Goal: Transaction & Acquisition: Purchase product/service

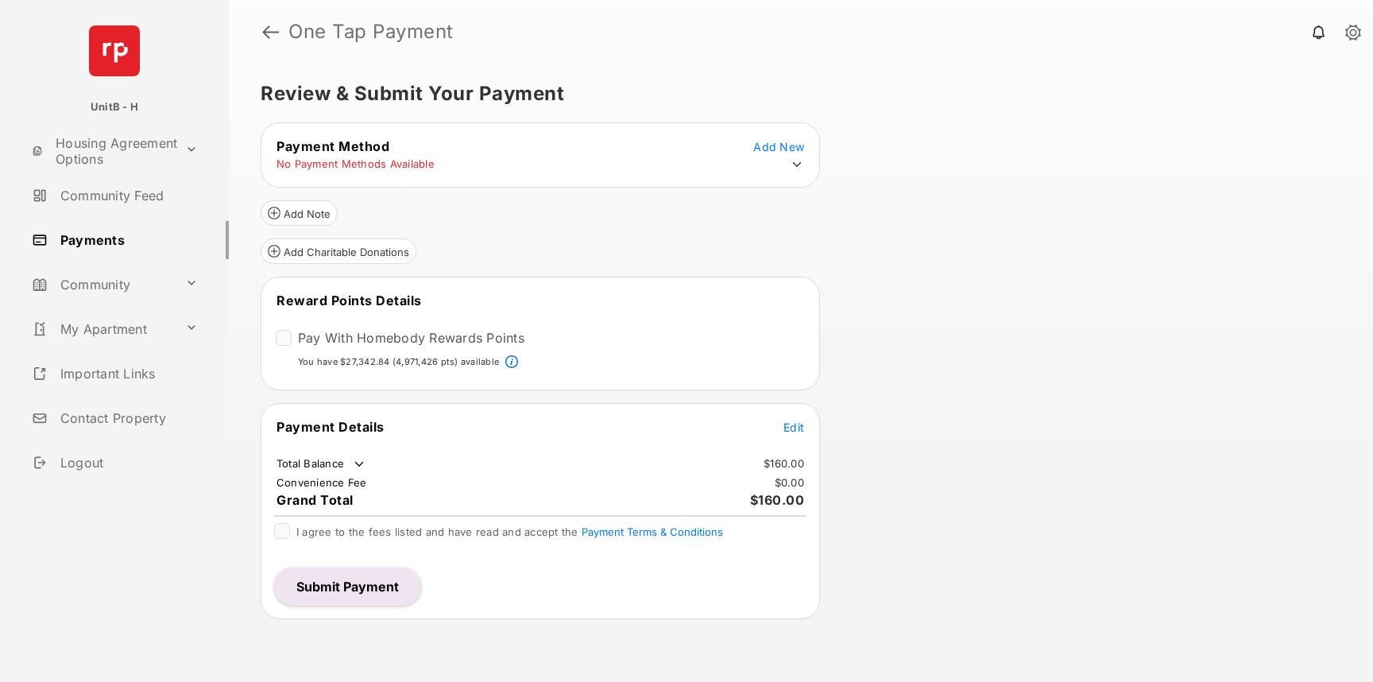
click at [798, 161] on icon at bounding box center [797, 164] width 14 height 14
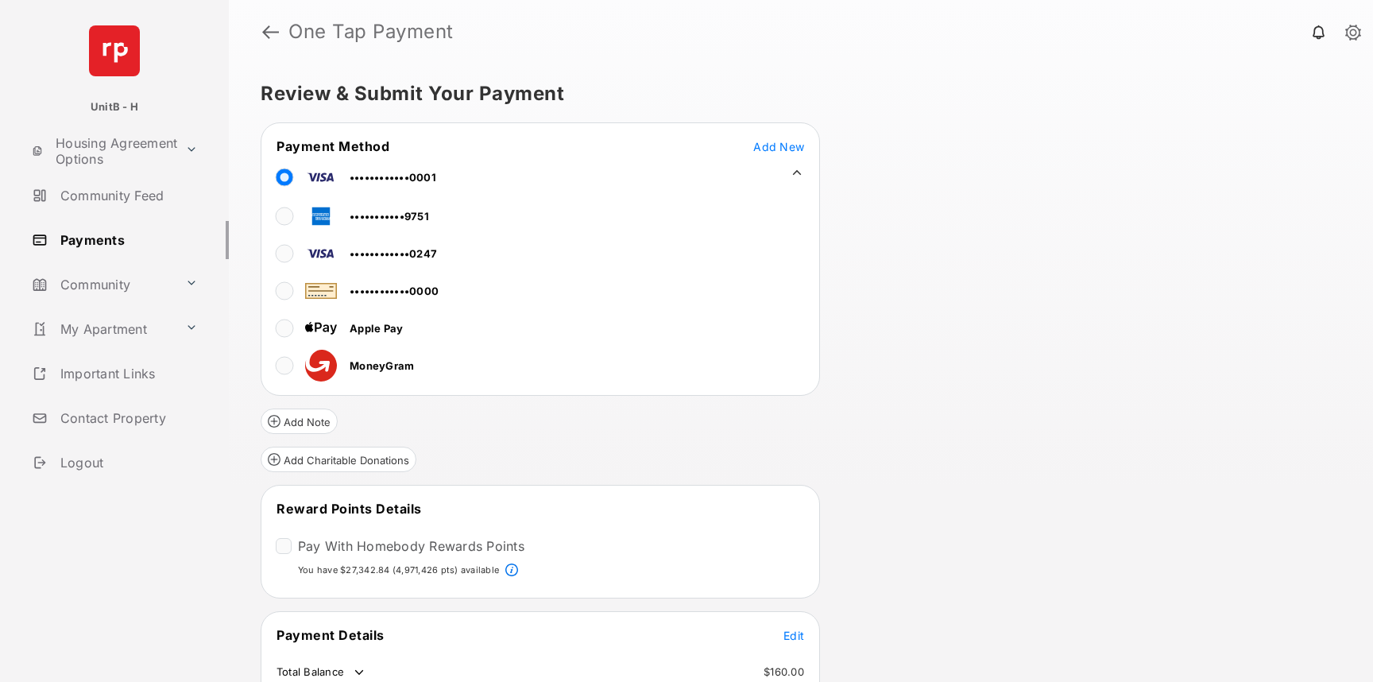
click at [1043, 497] on div "Review & Submit Your Payment Payment Method Add New ••••••••••••0001 ••••••••••…" at bounding box center [801, 373] width 1144 height 618
drag, startPoint x: 805, startPoint y: 644, endPoint x: 796, endPoint y: 637, distance: 11.3
click at [802, 642] on tr "Payment Details Edit" at bounding box center [540, 644] width 555 height 37
click at [796, 636] on span "Edit" at bounding box center [793, 635] width 21 height 14
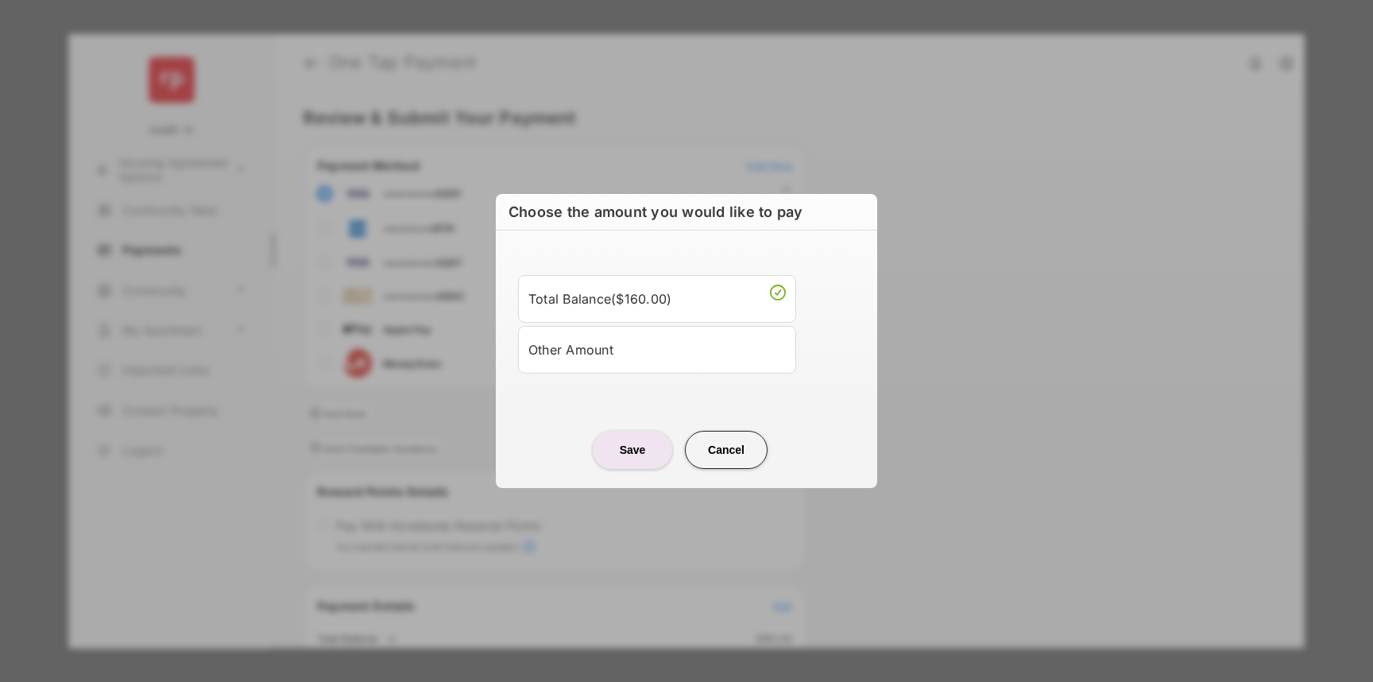
click at [609, 372] on li "Other Amount" at bounding box center [657, 350] width 278 height 48
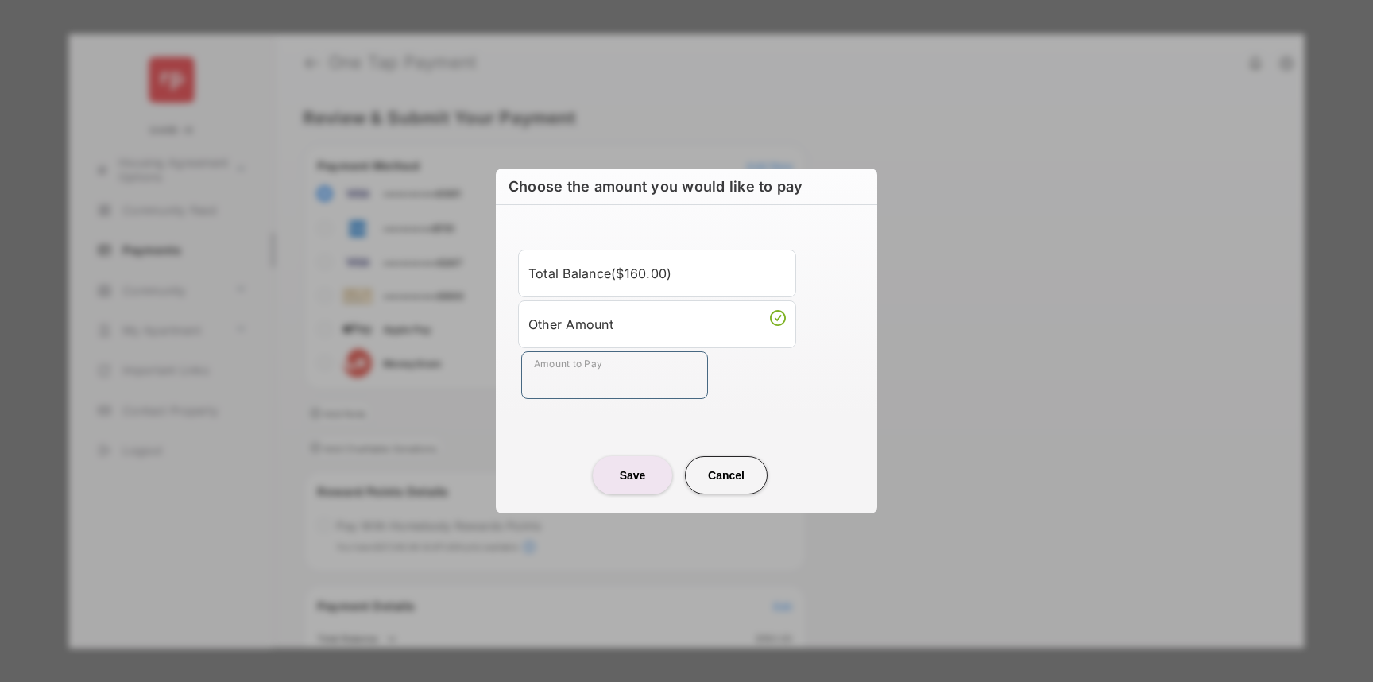
click at [589, 388] on input "Amount to Pay" at bounding box center [614, 375] width 187 height 48
type input "***"
click at [531, 415] on div "Total Balance ( $160.00 ) Other Amount Amount to Pay ***" at bounding box center [686, 324] width 362 height 200
click at [602, 470] on button "Save" at bounding box center [632, 475] width 79 height 38
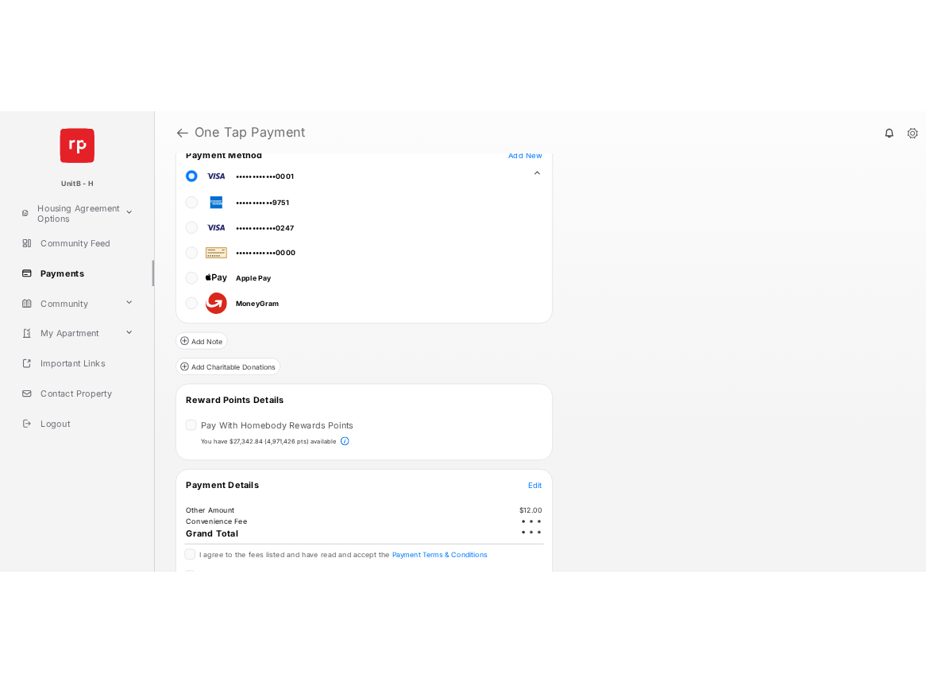
scroll to position [193, 0]
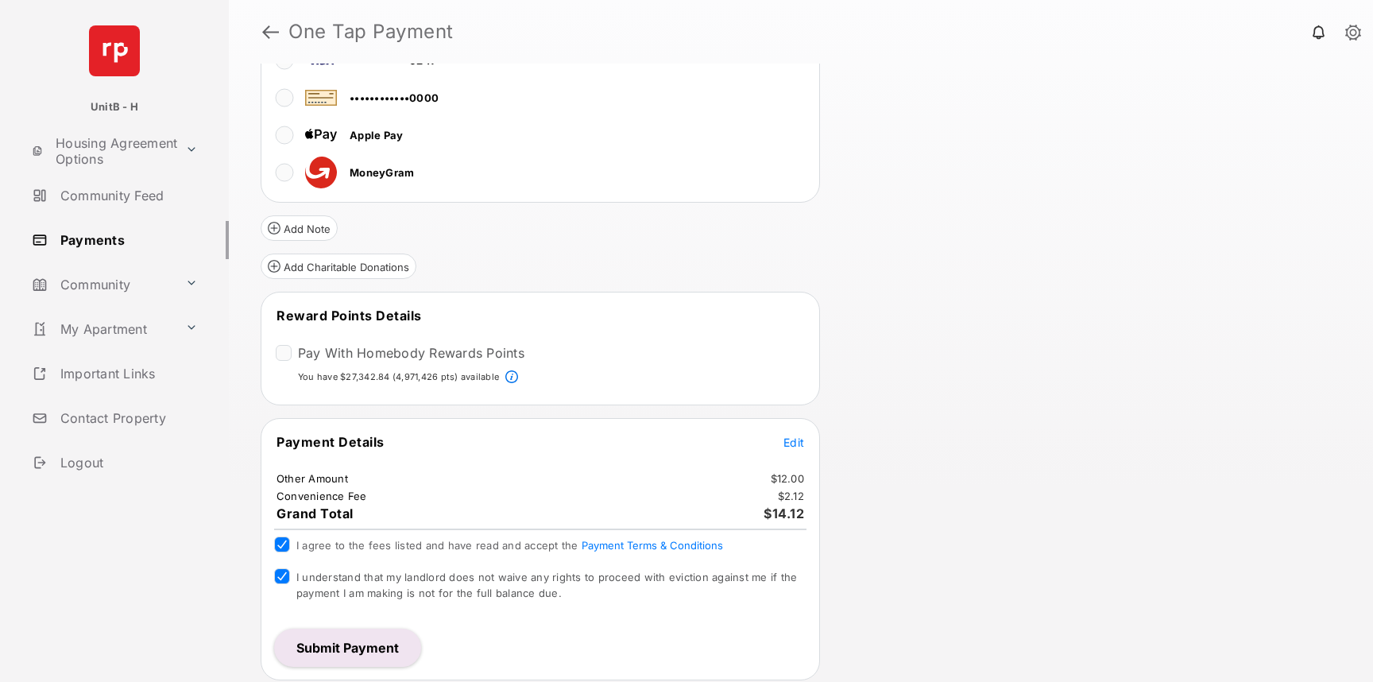
click at [311, 640] on button "Submit Payment" at bounding box center [347, 647] width 147 height 38
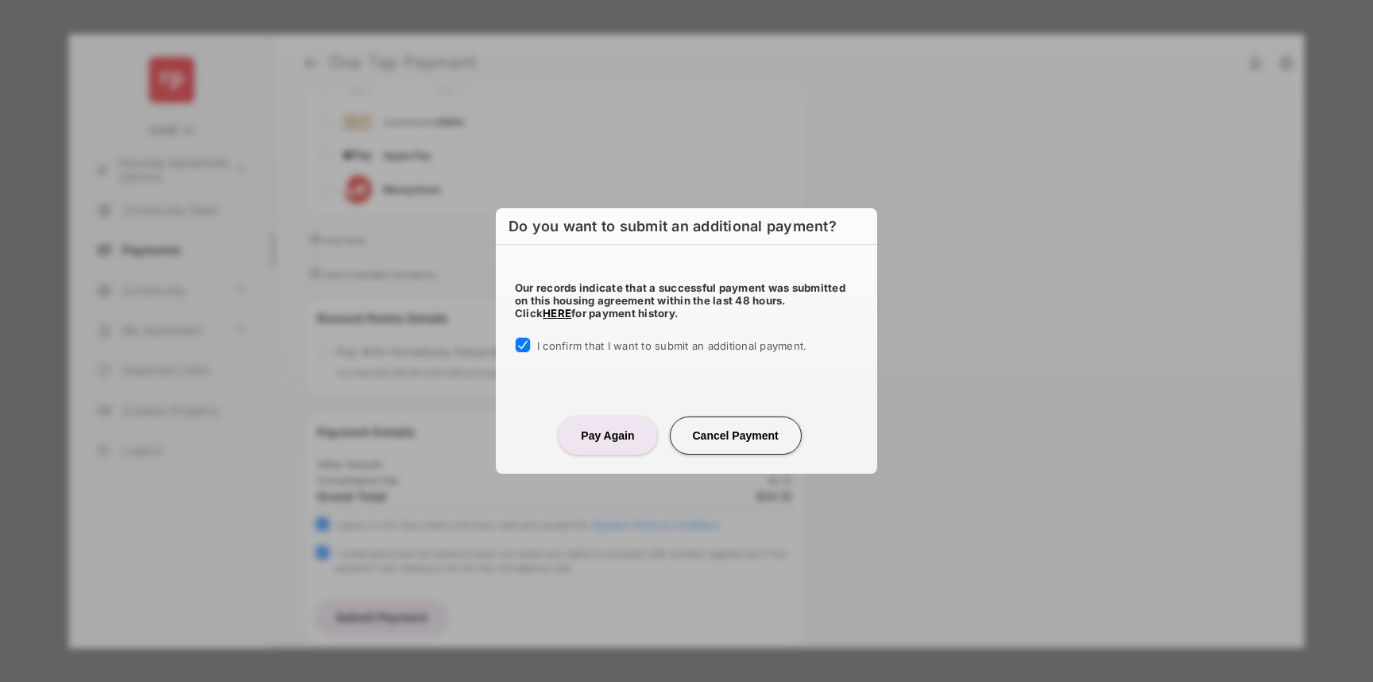
click at [590, 452] on button "Pay Again" at bounding box center [607, 435] width 98 height 38
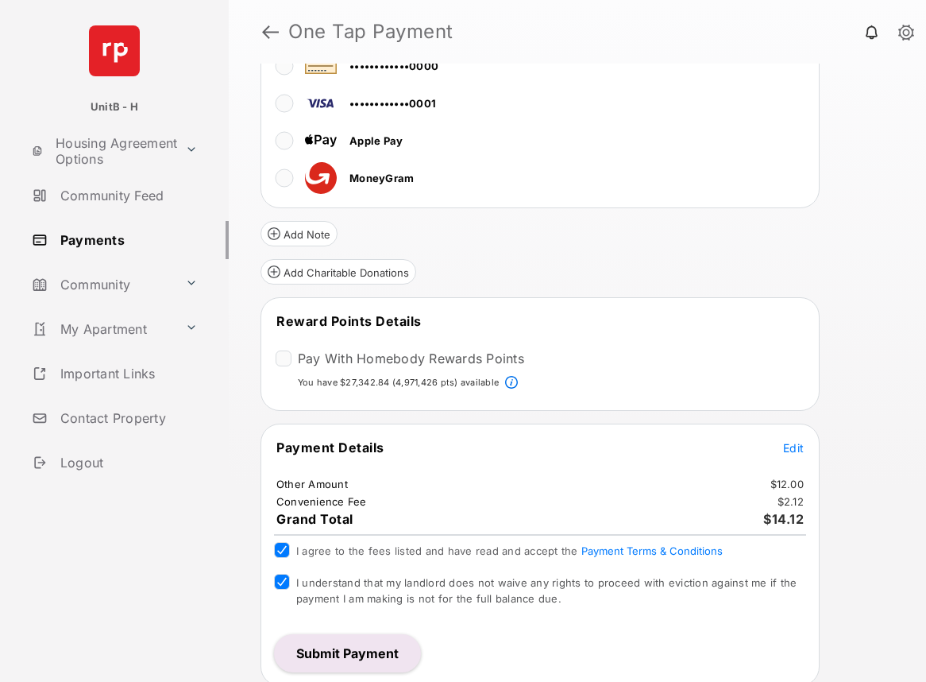
scroll to position [256, 0]
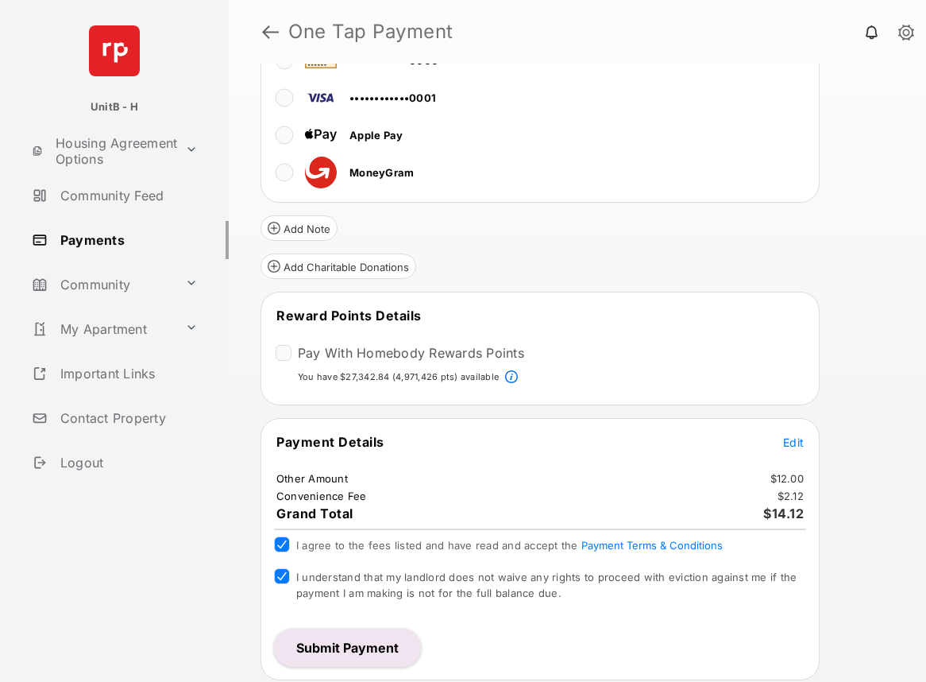
click at [309, 652] on button "Submit Payment" at bounding box center [347, 647] width 147 height 38
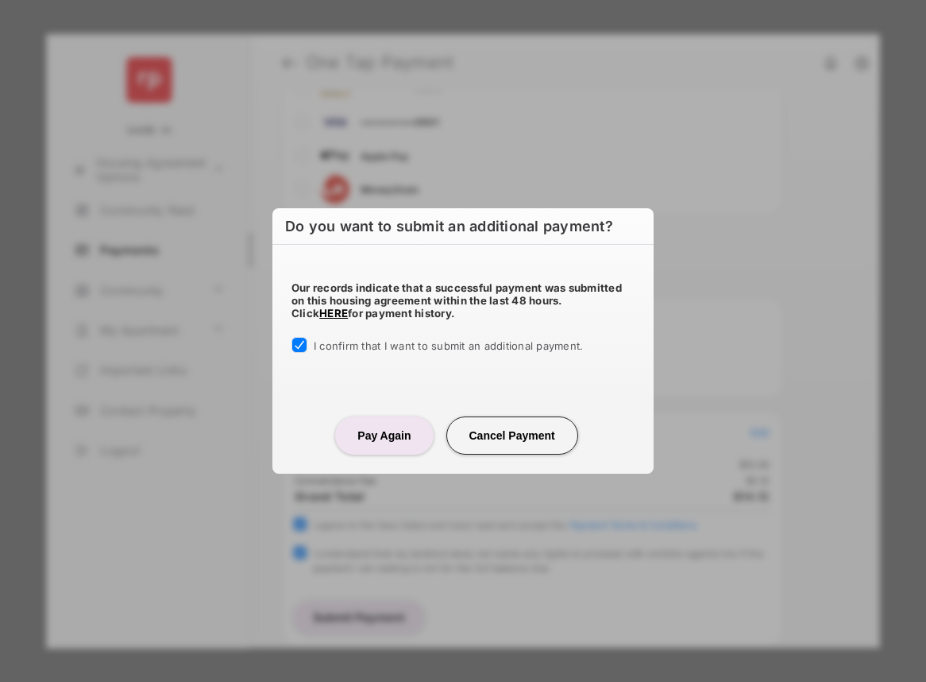
click at [366, 426] on button "Pay Again" at bounding box center [384, 435] width 98 height 38
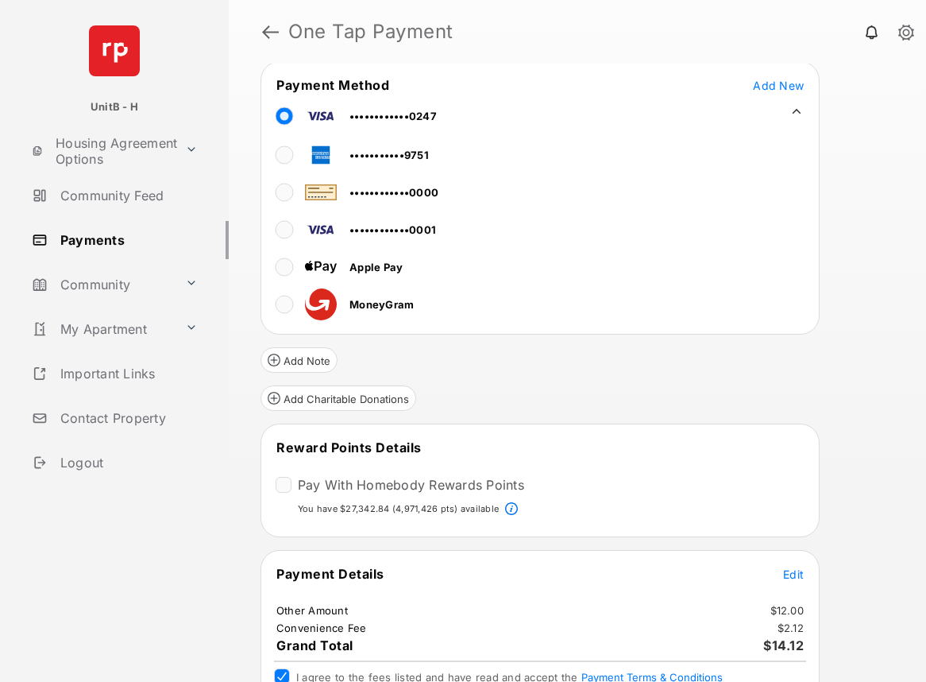
scroll to position [0, 0]
